Goal: Transaction & Acquisition: Book appointment/travel/reservation

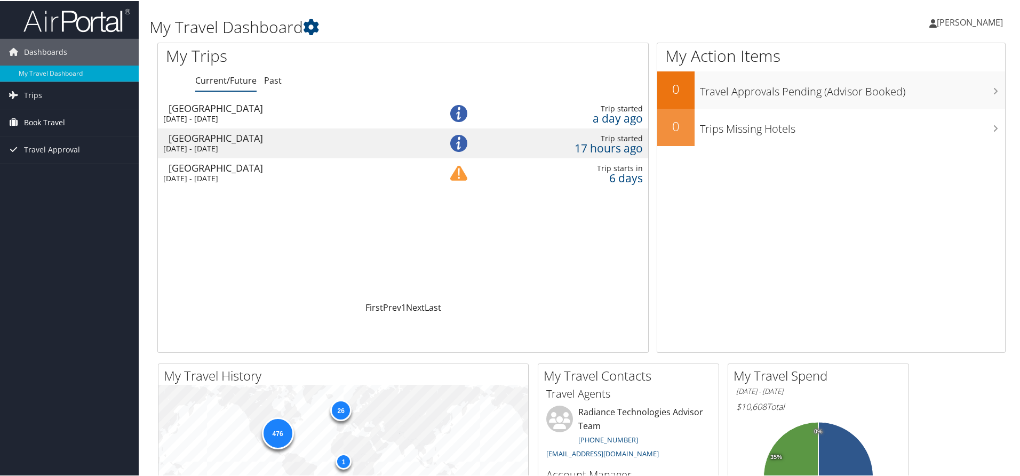
click at [38, 114] on span "Book Travel" at bounding box center [44, 121] width 41 height 27
click at [51, 177] on link "Book/Manage Online Trips" at bounding box center [69, 175] width 139 height 16
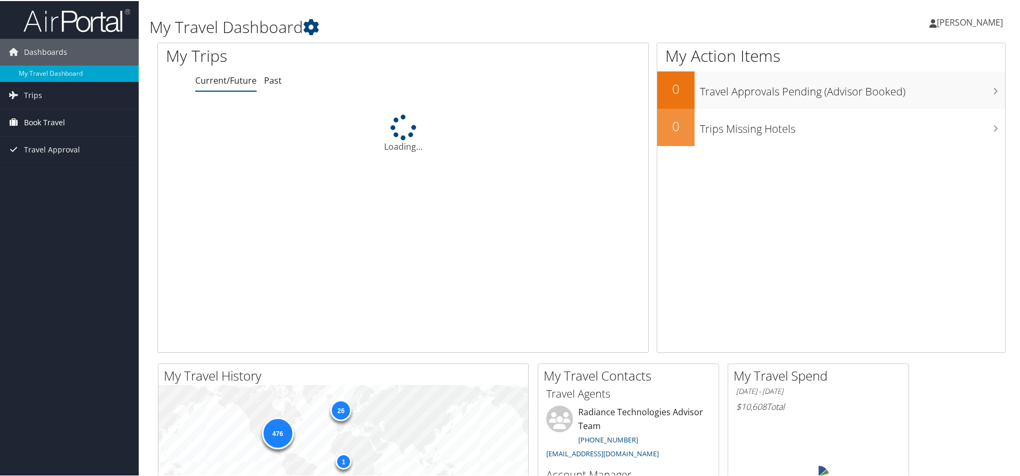
click at [52, 123] on span "Book Travel" at bounding box center [44, 121] width 41 height 27
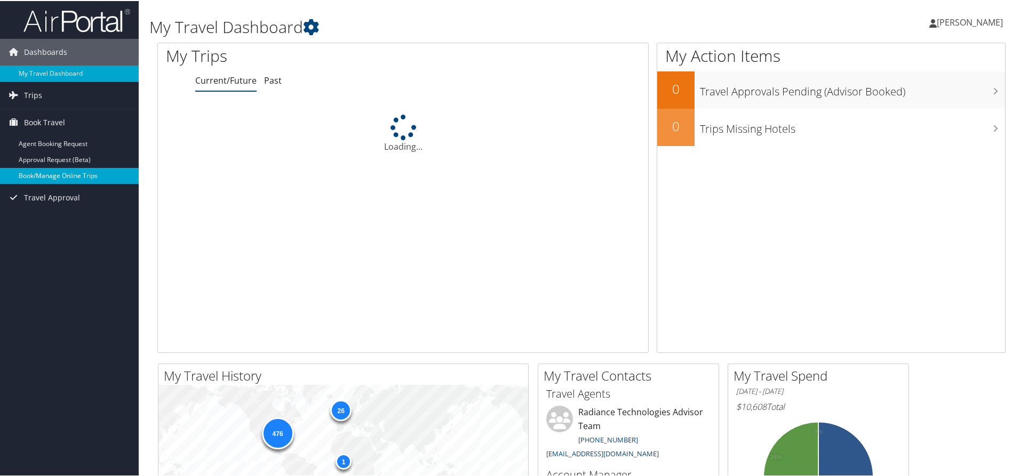
click at [72, 178] on link "Book/Manage Online Trips" at bounding box center [69, 175] width 139 height 16
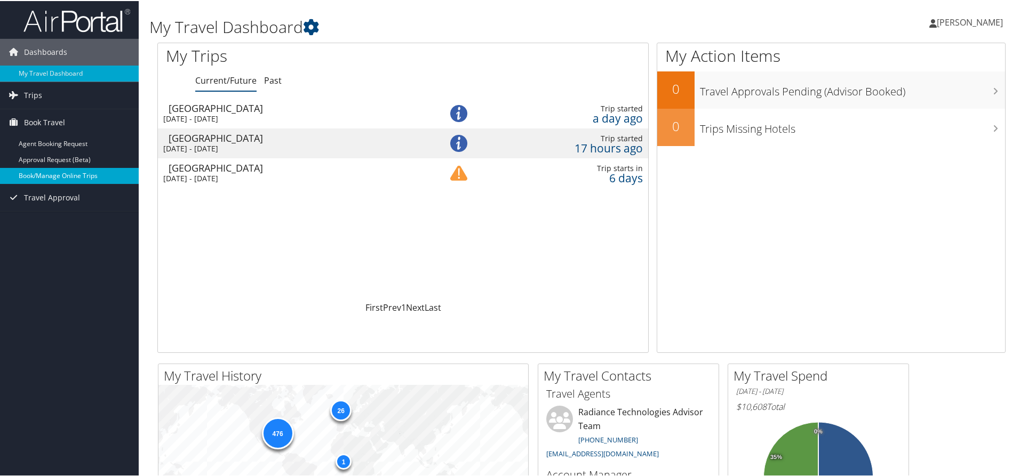
click at [53, 168] on link "Book/Manage Online Trips" at bounding box center [69, 175] width 139 height 16
click at [57, 180] on link "Book/Manage Online Trips" at bounding box center [69, 175] width 139 height 16
